Goal: Transaction & Acquisition: Download file/media

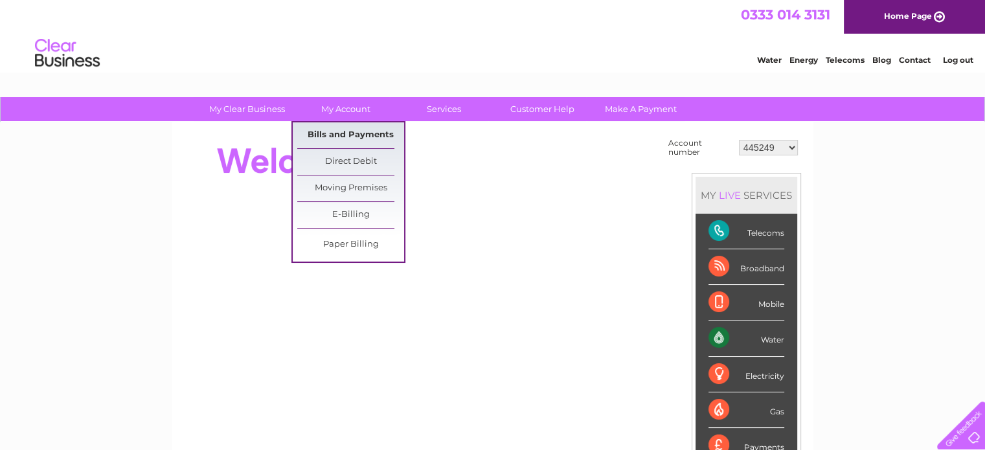
click at [346, 129] on link "Bills and Payments" at bounding box center [350, 135] width 107 height 26
click at [349, 135] on link "Bills and Payments" at bounding box center [350, 135] width 107 height 26
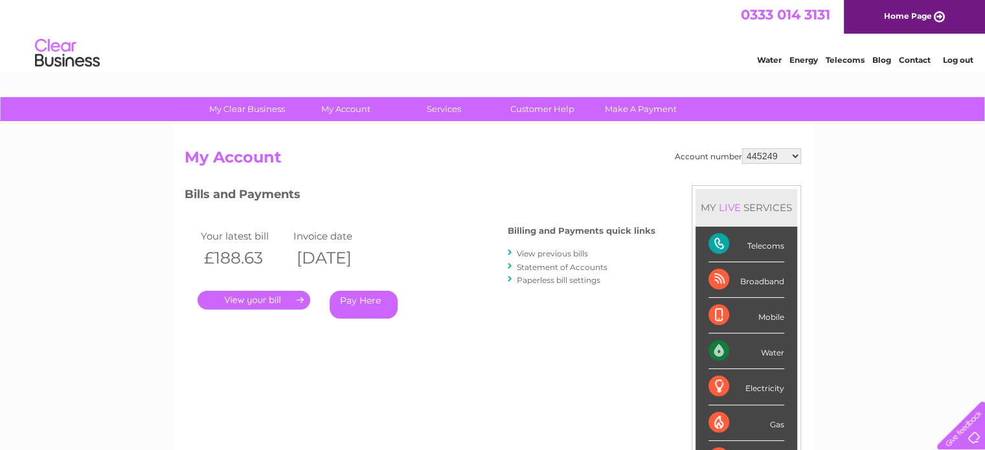
click at [570, 254] on link "View previous bills" at bounding box center [552, 254] width 71 height 10
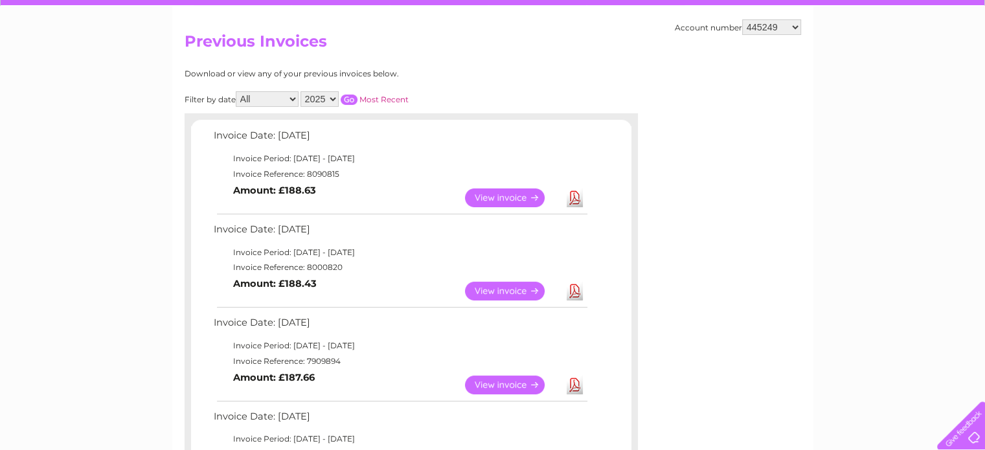
scroll to position [216, 0]
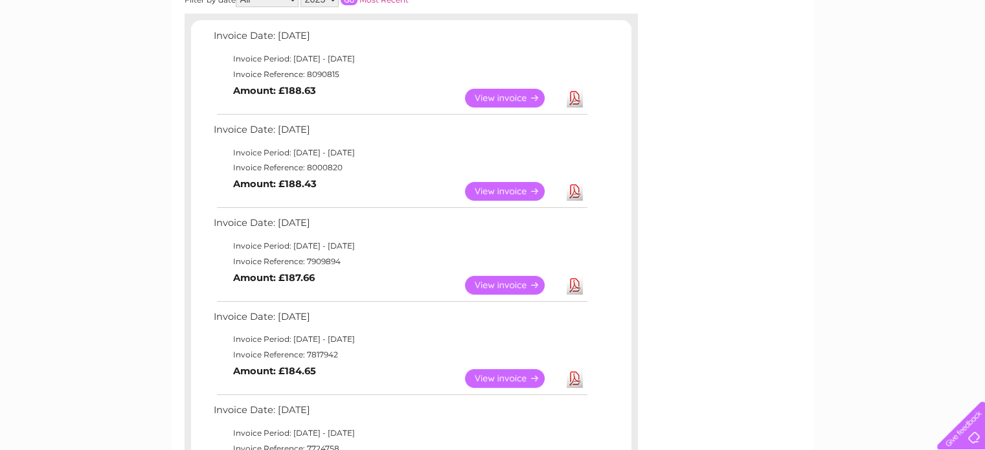
click at [570, 188] on link "Download" at bounding box center [574, 191] width 16 height 19
